Goal: Task Accomplishment & Management: Use online tool/utility

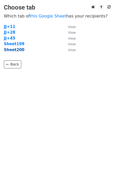
click at [17, 51] on strong "Sheet200" at bounding box center [14, 50] width 21 height 5
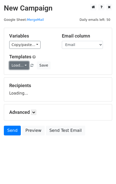
click at [20, 65] on link "Load..." at bounding box center [19, 65] width 20 height 8
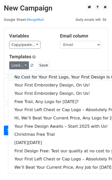
click at [25, 75] on link "No Cost for Your First Logo, Your First Design Is On Us!" at bounding box center [70, 77] width 124 height 8
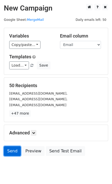
click at [5, 151] on link "Send" at bounding box center [12, 151] width 17 height 10
